Goal: Information Seeking & Learning: Learn about a topic

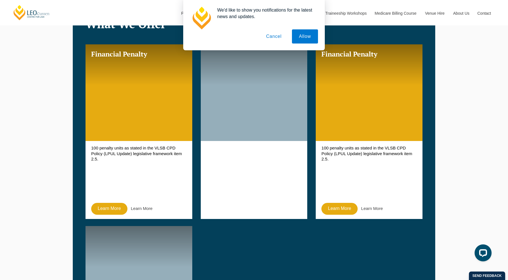
scroll to position [453, 0]
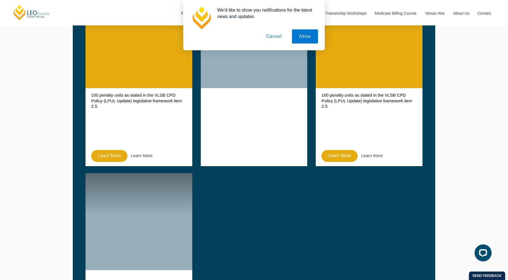
click at [266, 37] on button "Cancel" at bounding box center [274, 36] width 30 height 14
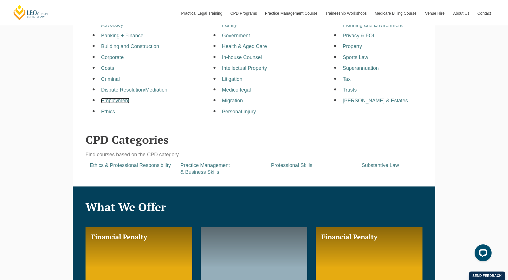
scroll to position [226, 0]
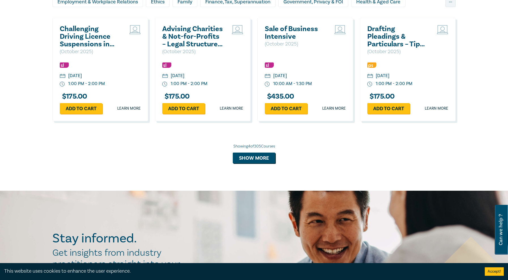
scroll to position [509, 0]
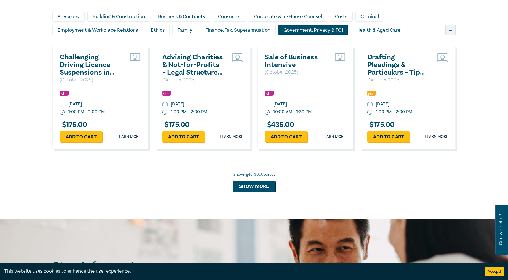
click at [309, 30] on div "Government, Privacy & FOI" at bounding box center [313, 30] width 70 height 11
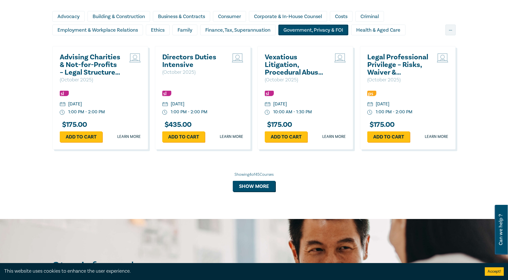
click at [232, 186] on div "Showing 4 of 45 Courses Show more" at bounding box center [253, 182] width 403 height 20
click at [251, 188] on button "Show more" at bounding box center [254, 186] width 42 height 11
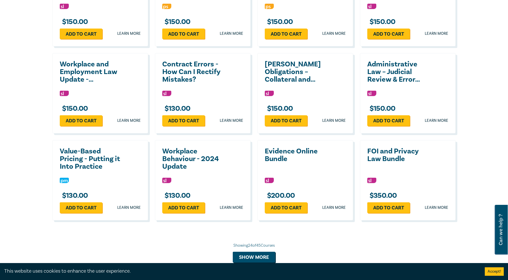
scroll to position [934, 0]
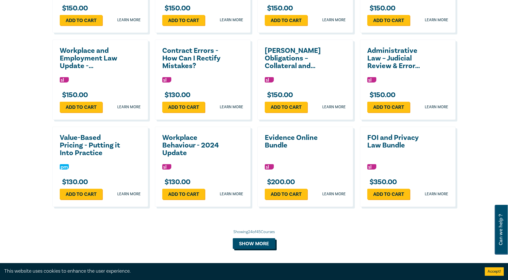
click at [249, 245] on button "Show more" at bounding box center [254, 244] width 42 height 11
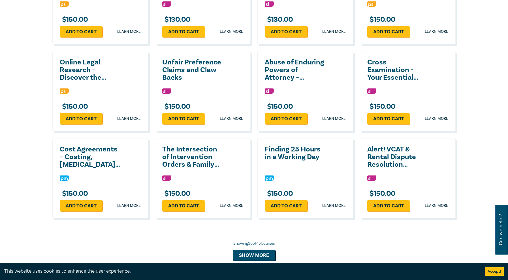
scroll to position [1189, 0]
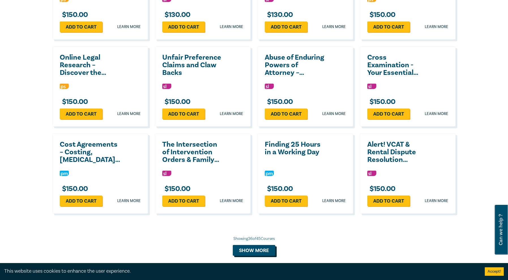
click at [260, 248] on button "Show more" at bounding box center [254, 250] width 42 height 11
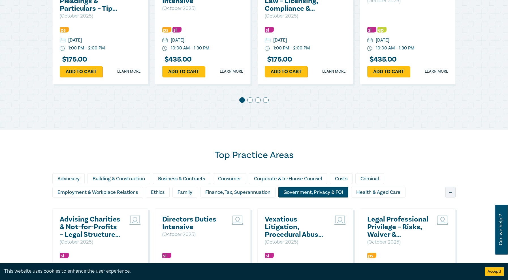
scroll to position [396, 0]
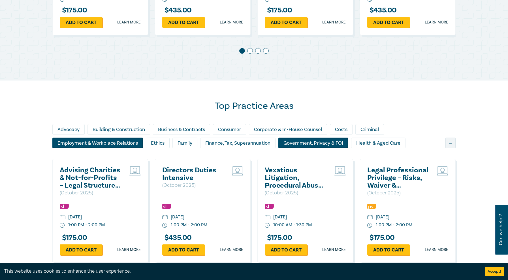
click at [98, 145] on div "Employment & Workplace Relations" at bounding box center [97, 143] width 91 height 11
click at [88, 146] on div "Employment & Workplace Relations" at bounding box center [97, 143] width 91 height 11
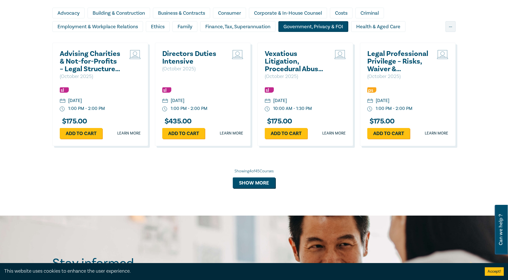
scroll to position [453, 0]
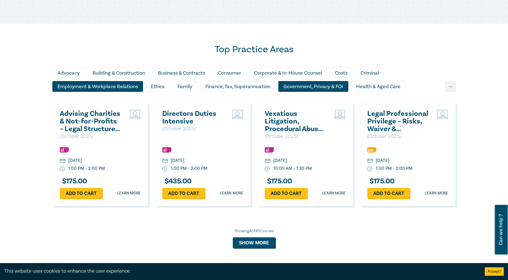
click at [88, 84] on div "Employment & Workplace Relations" at bounding box center [97, 86] width 91 height 11
click at [295, 83] on div "Government, Privacy & FOI" at bounding box center [313, 86] width 70 height 11
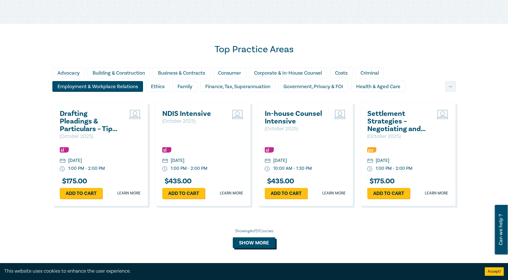
click at [245, 241] on button "Show more" at bounding box center [254, 243] width 42 height 11
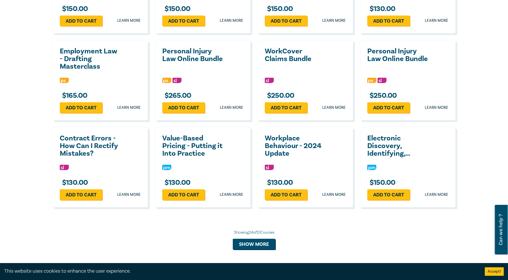
scroll to position [934, 0]
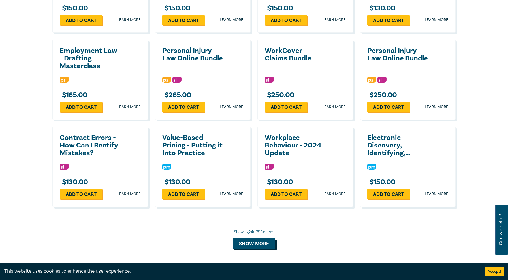
click at [252, 243] on button "Show more" at bounding box center [254, 244] width 42 height 11
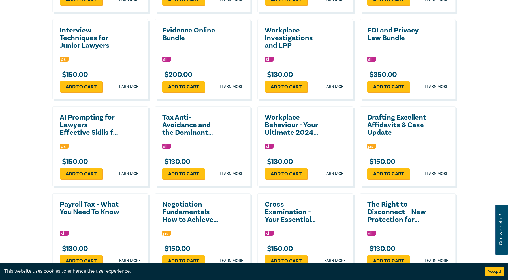
scroll to position [1189, 0]
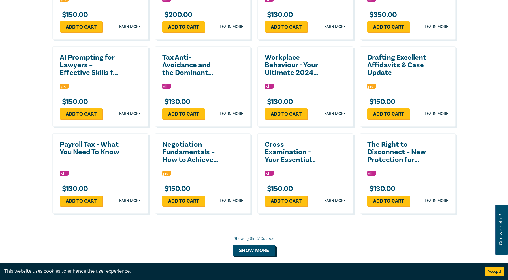
click at [247, 253] on button "Show more" at bounding box center [254, 250] width 42 height 11
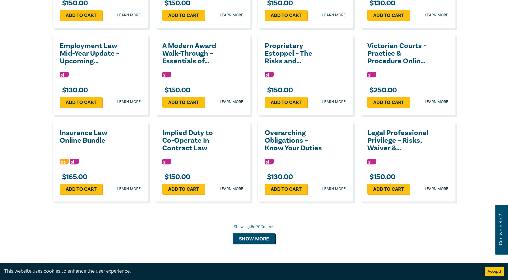
scroll to position [1471, 0]
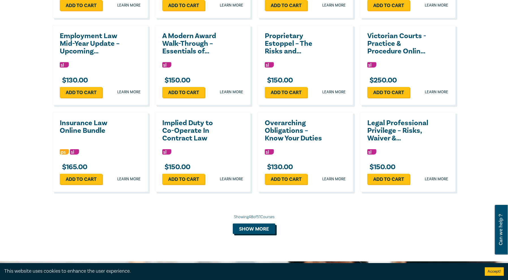
click at [248, 226] on button "Show more" at bounding box center [254, 229] width 42 height 11
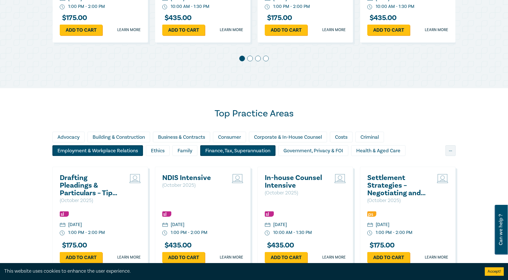
scroll to position [396, 0]
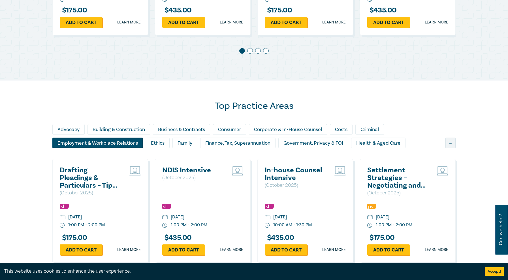
click at [120, 141] on div "Employment & Workplace Relations" at bounding box center [97, 143] width 91 height 11
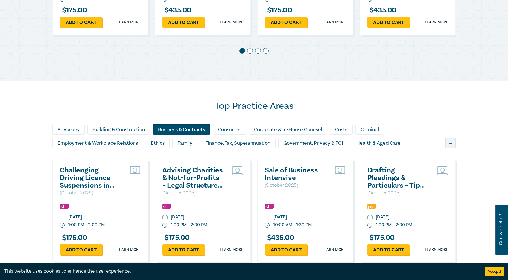
click at [170, 132] on div "Business & Contracts" at bounding box center [181, 129] width 57 height 11
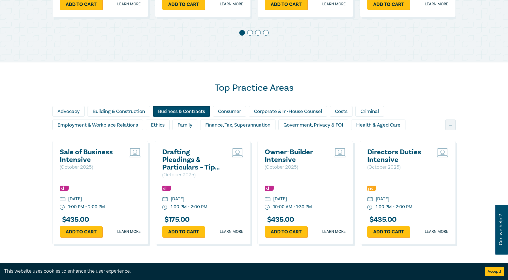
scroll to position [424, 0]
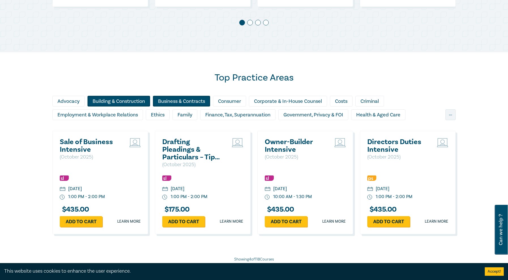
click at [143, 101] on div "Building & Construction" at bounding box center [118, 101] width 63 height 11
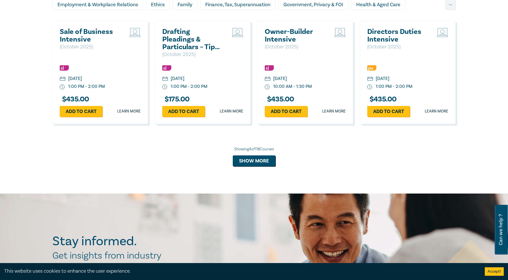
scroll to position [594, 0]
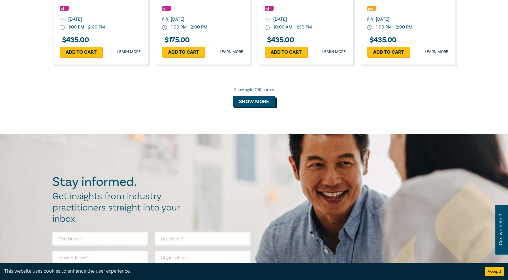
click at [259, 107] on button "Show more" at bounding box center [254, 101] width 42 height 11
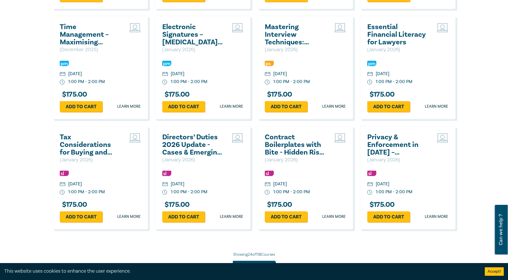
scroll to position [990, 0]
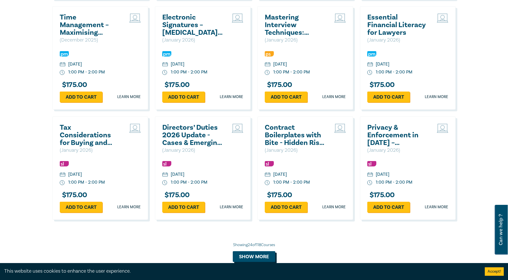
click at [256, 254] on button "Show more" at bounding box center [254, 257] width 42 height 11
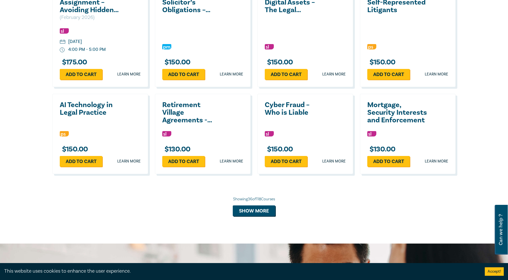
scroll to position [1358, 0]
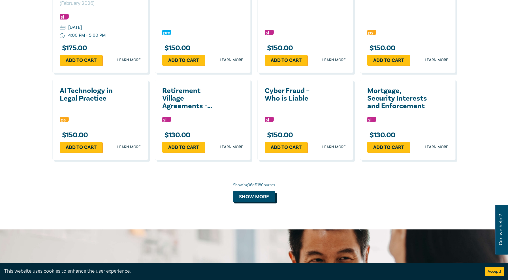
click at [266, 196] on button "Show more" at bounding box center [254, 197] width 42 height 11
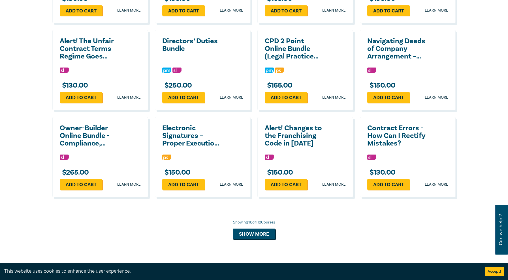
scroll to position [1585, 0]
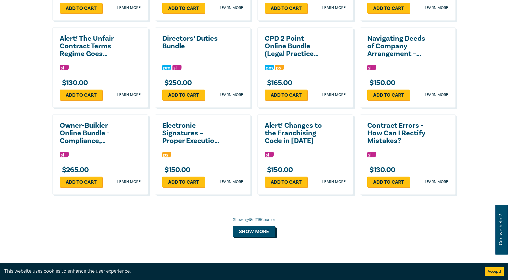
click at [253, 228] on button "Show more" at bounding box center [254, 231] width 42 height 11
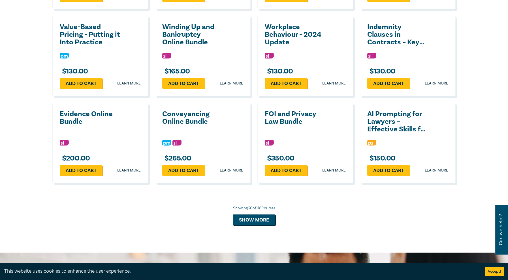
scroll to position [1868, 0]
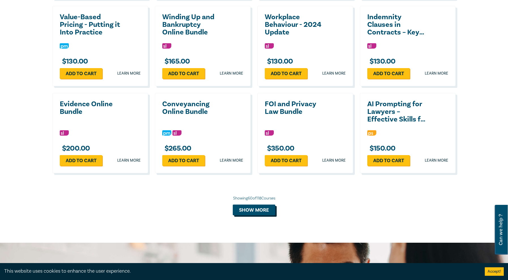
drag, startPoint x: 253, startPoint y: 214, endPoint x: 256, endPoint y: 216, distance: 3.2
click at [253, 208] on button "Show more" at bounding box center [254, 210] width 42 height 11
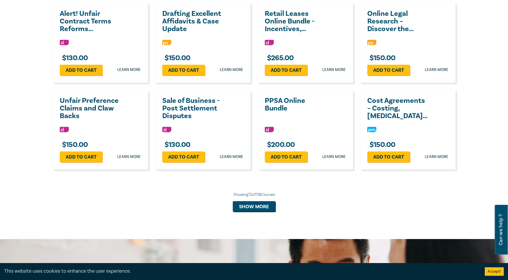
scroll to position [2151, 0]
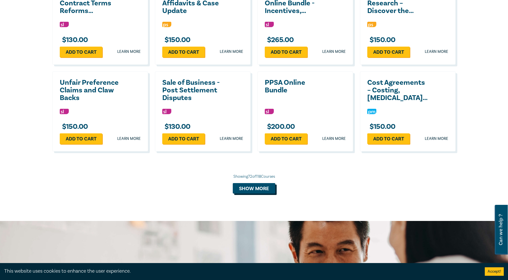
click at [243, 192] on button "Show more" at bounding box center [254, 188] width 42 height 11
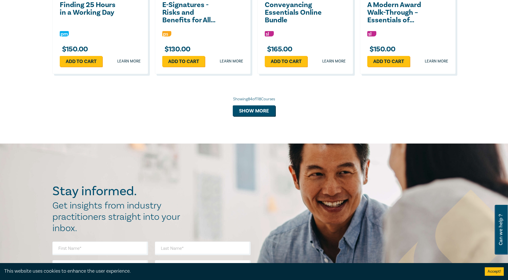
scroll to position [2490, 0]
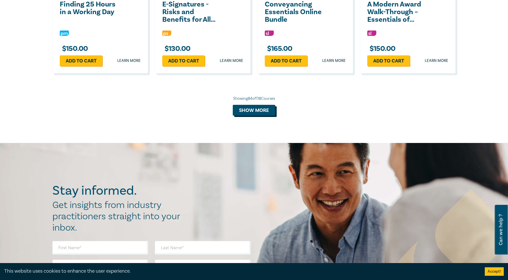
click at [254, 107] on button "Show more" at bounding box center [254, 110] width 42 height 11
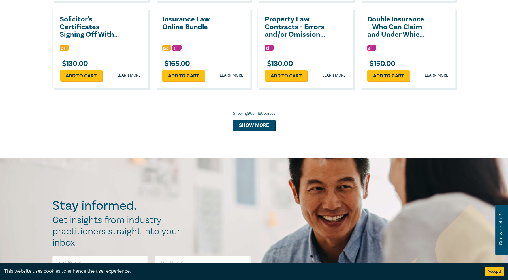
scroll to position [2745, 0]
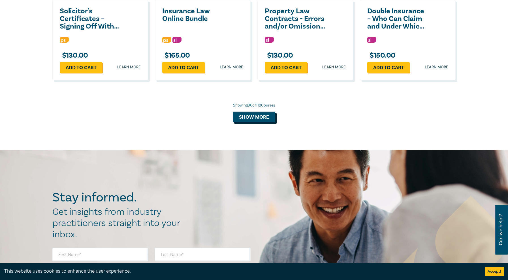
click at [256, 120] on button "Show more" at bounding box center [254, 117] width 42 height 11
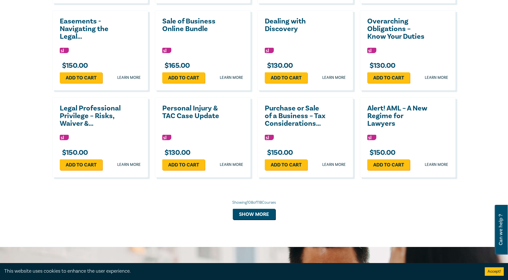
scroll to position [2915, 0]
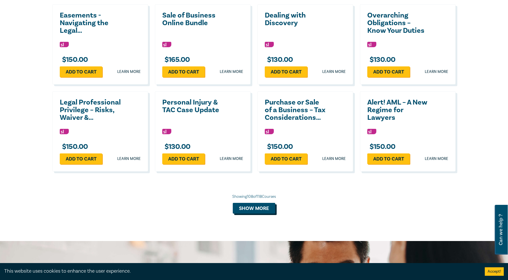
click at [241, 207] on button "Show more" at bounding box center [254, 208] width 42 height 11
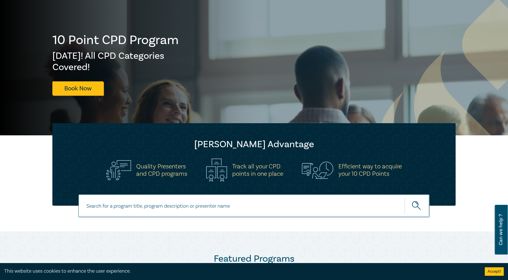
scroll to position [0, 0]
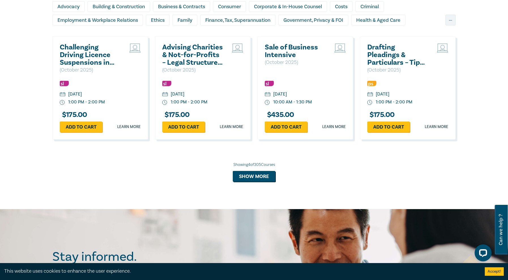
scroll to position [509, 0]
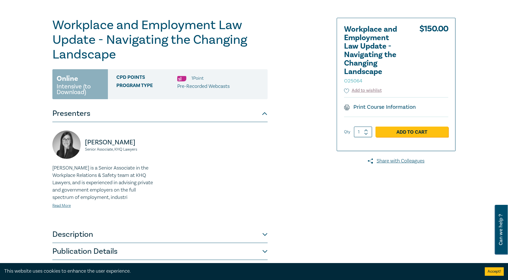
scroll to position [57, 0]
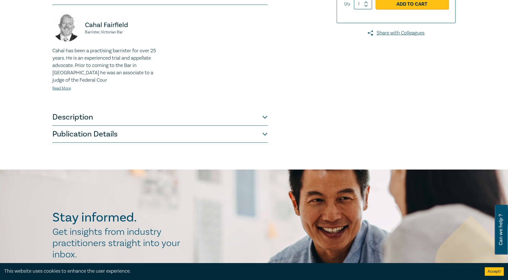
scroll to position [113, 0]
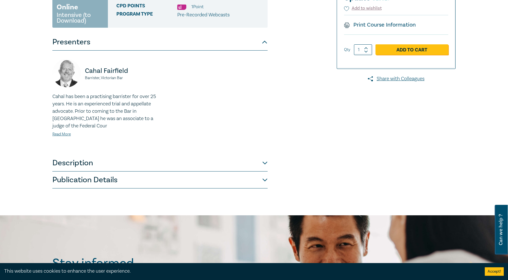
click at [84, 161] on button "Description" at bounding box center [159, 163] width 215 height 17
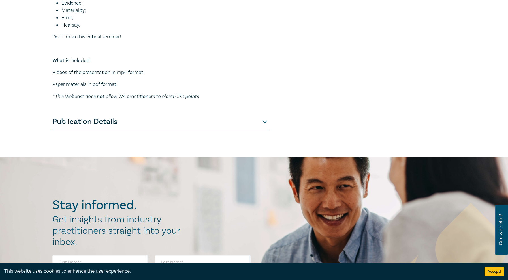
scroll to position [283, 0]
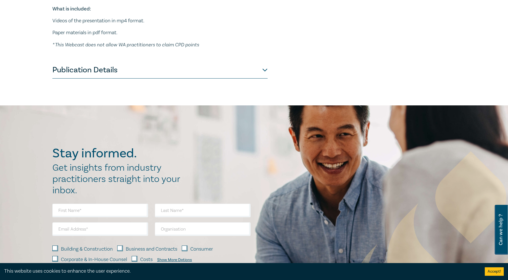
click at [190, 78] on button "Publication Details" at bounding box center [159, 70] width 215 height 17
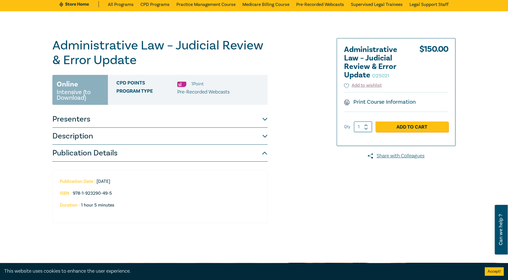
scroll to position [0, 0]
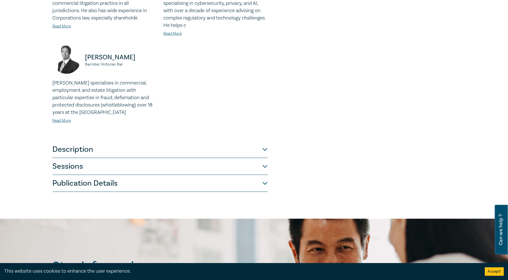
scroll to position [311, 0]
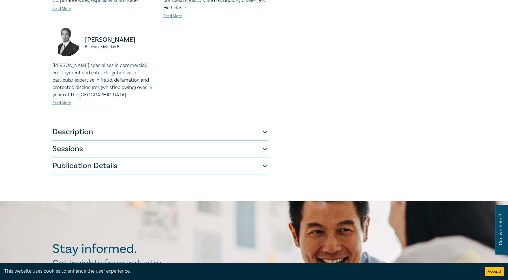
click at [67, 128] on button "Description" at bounding box center [159, 132] width 215 height 17
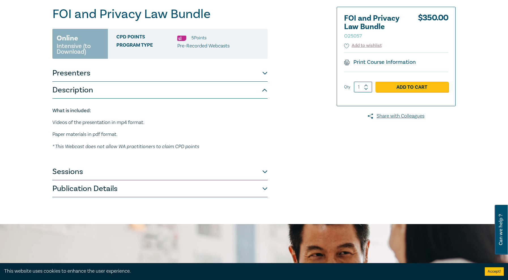
scroll to position [54, 0]
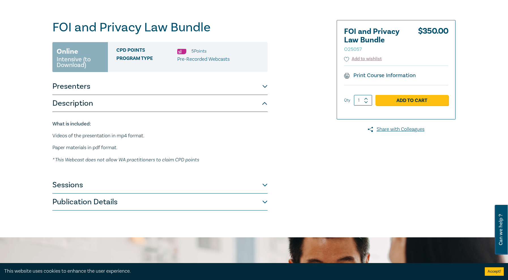
click at [91, 157] on em "* This Webcast does not allow WA practitioners to claim CPD points" at bounding box center [125, 160] width 147 height 6
click at [82, 178] on button "Sessions" at bounding box center [159, 185] width 215 height 17
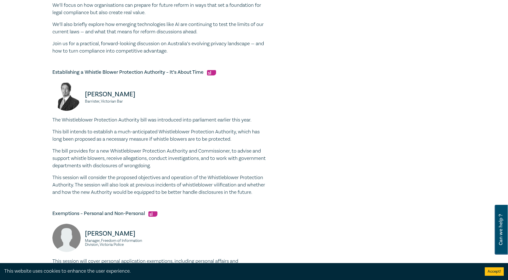
scroll to position [426, 0]
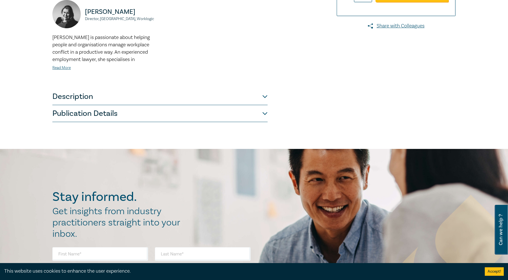
scroll to position [141, 0]
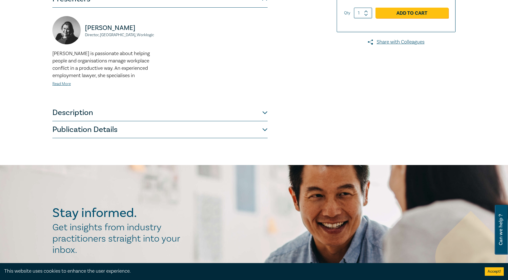
click at [71, 118] on button "Description" at bounding box center [159, 112] width 215 height 17
